Goal: Information Seeking & Learning: Learn about a topic

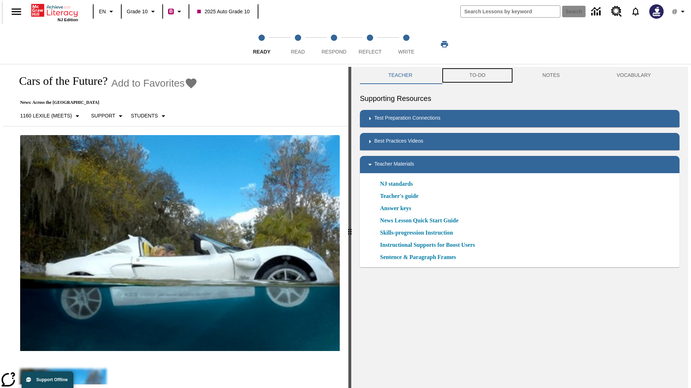
click at [477, 76] on button "TO-DO" at bounding box center [477, 75] width 73 height 17
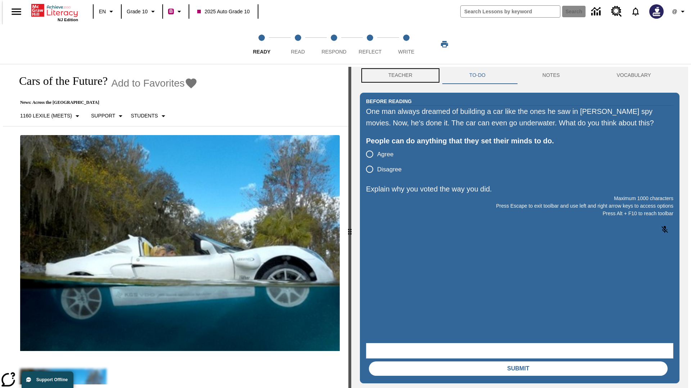
scroll to position [0, 0]
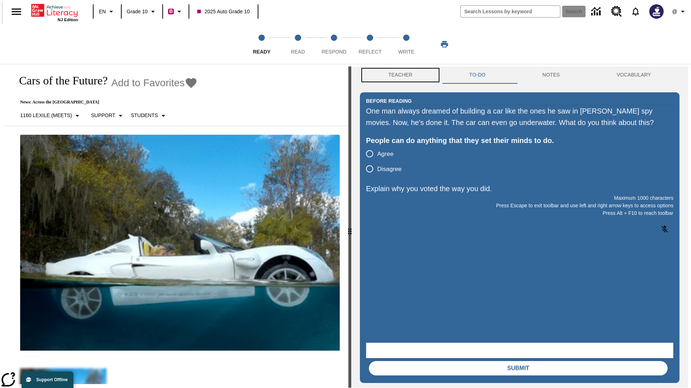
click at [398, 76] on button "Teacher" at bounding box center [400, 75] width 81 height 17
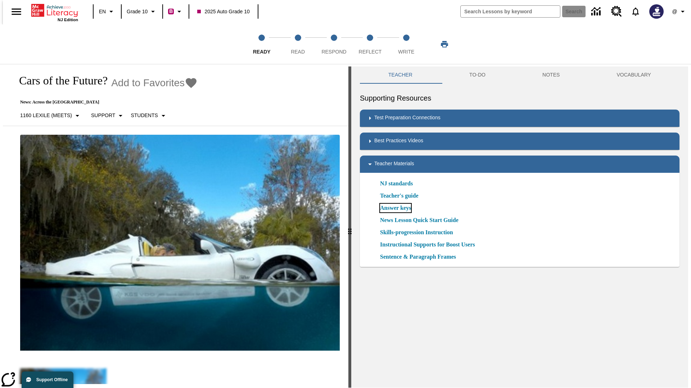
click at [395, 208] on link "Answer keys" at bounding box center [395, 208] width 31 height 9
click at [297, 44] on span "Read" at bounding box center [298, 48] width 14 height 13
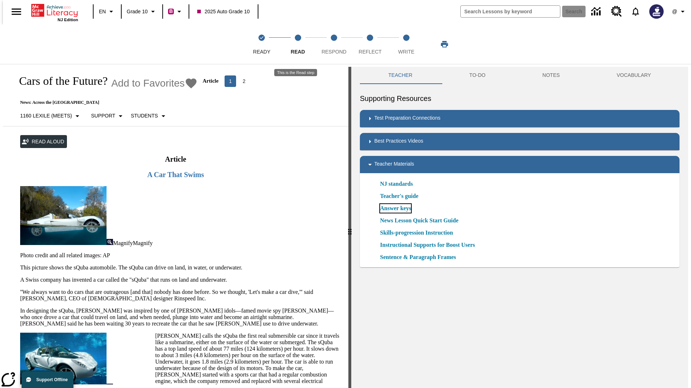
click at [395, 209] on link "Answer keys" at bounding box center [395, 208] width 31 height 9
click at [334, 44] on span "Respond" at bounding box center [333, 48] width 25 height 13
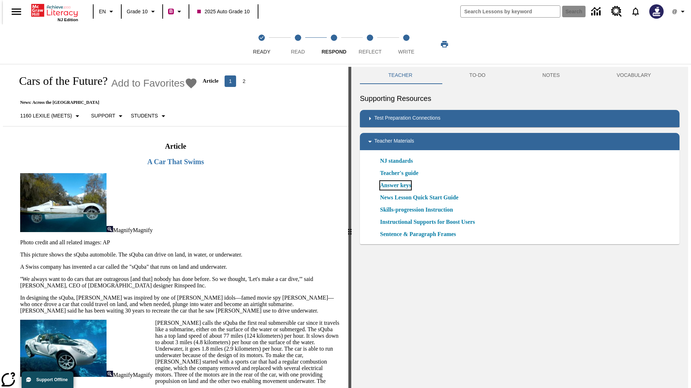
click at [395, 186] on link "Answer keys" at bounding box center [395, 185] width 31 height 9
click at [370, 44] on span "Reflect" at bounding box center [370, 48] width 23 height 13
click at [395, 186] on link "Answer keys" at bounding box center [395, 185] width 31 height 9
click at [406, 44] on span "Write" at bounding box center [406, 48] width 16 height 13
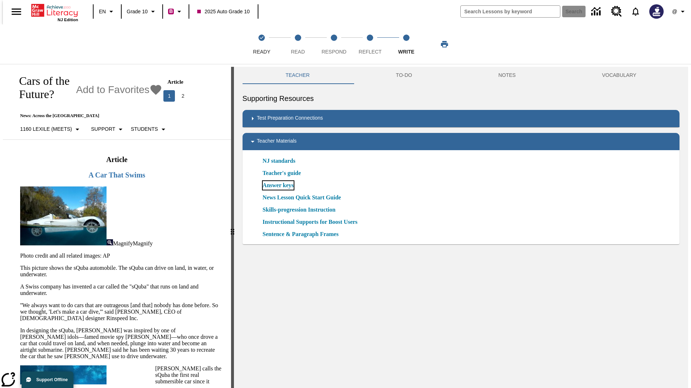
click at [277, 186] on link "Answer keys" at bounding box center [278, 185] width 31 height 9
